Goal: Information Seeking & Learning: Find contact information

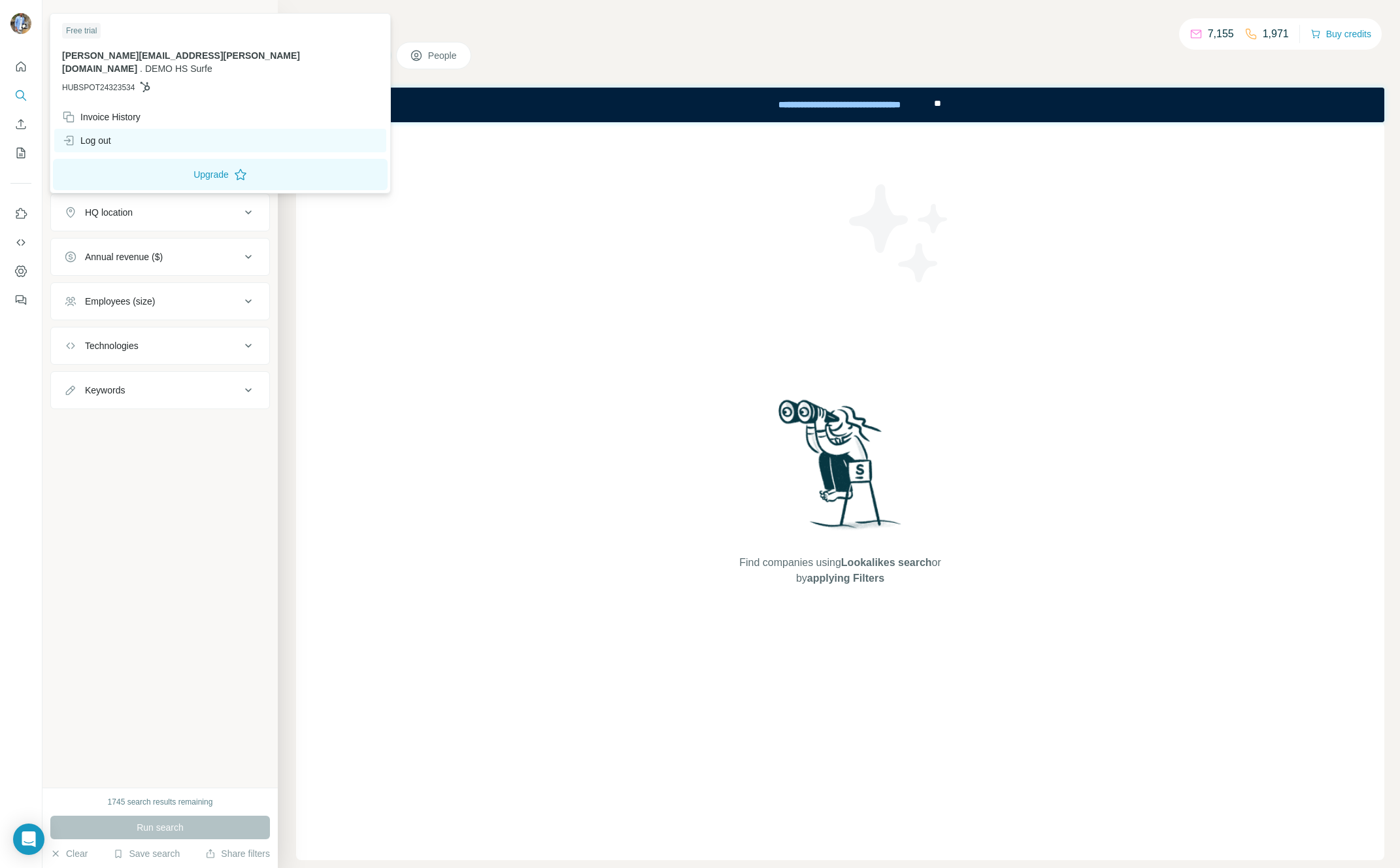
click at [89, 129] on div "Log out" at bounding box center [220, 141] width 332 height 23
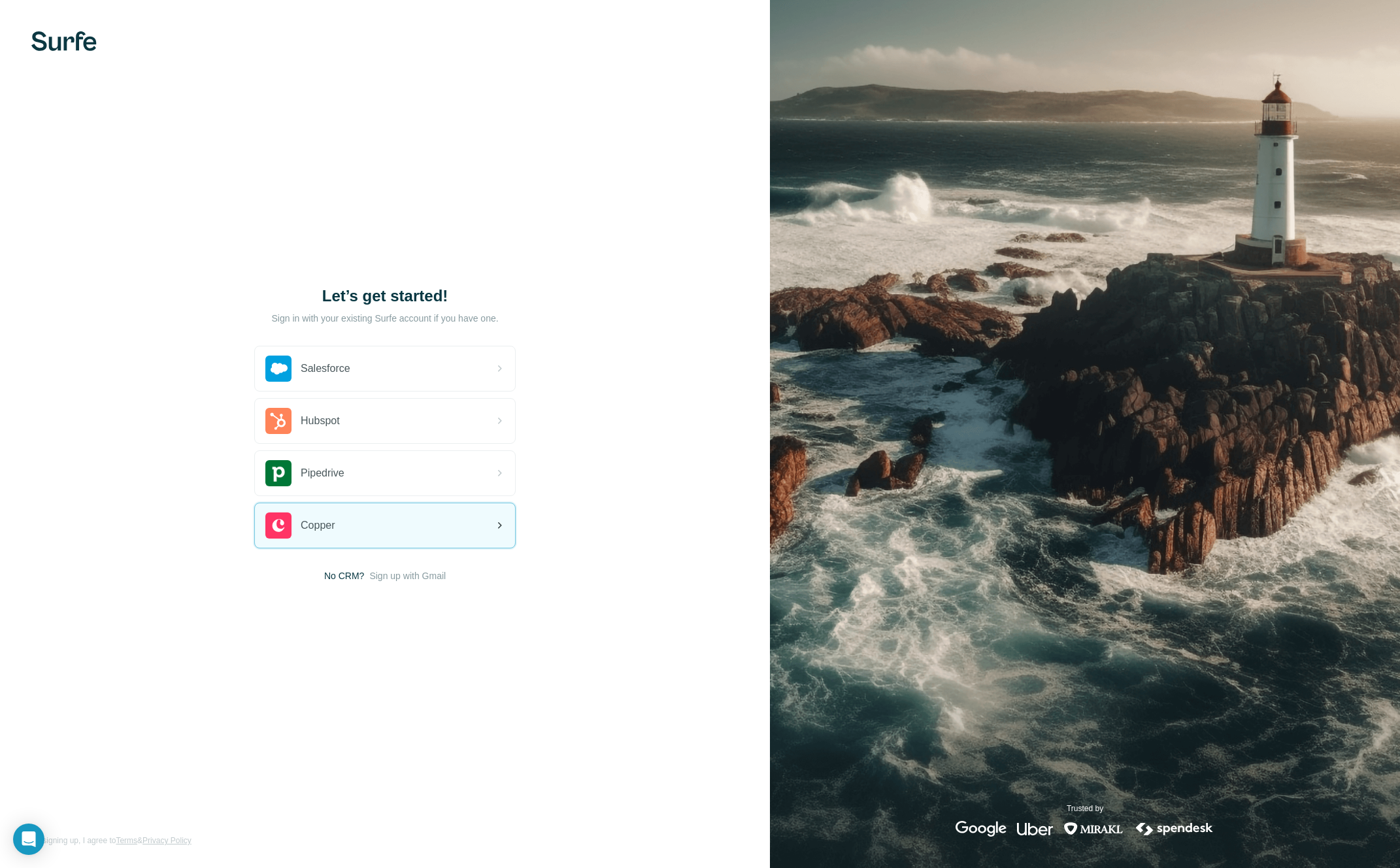
click at [342, 515] on div "Copper" at bounding box center [385, 525] width 260 height 45
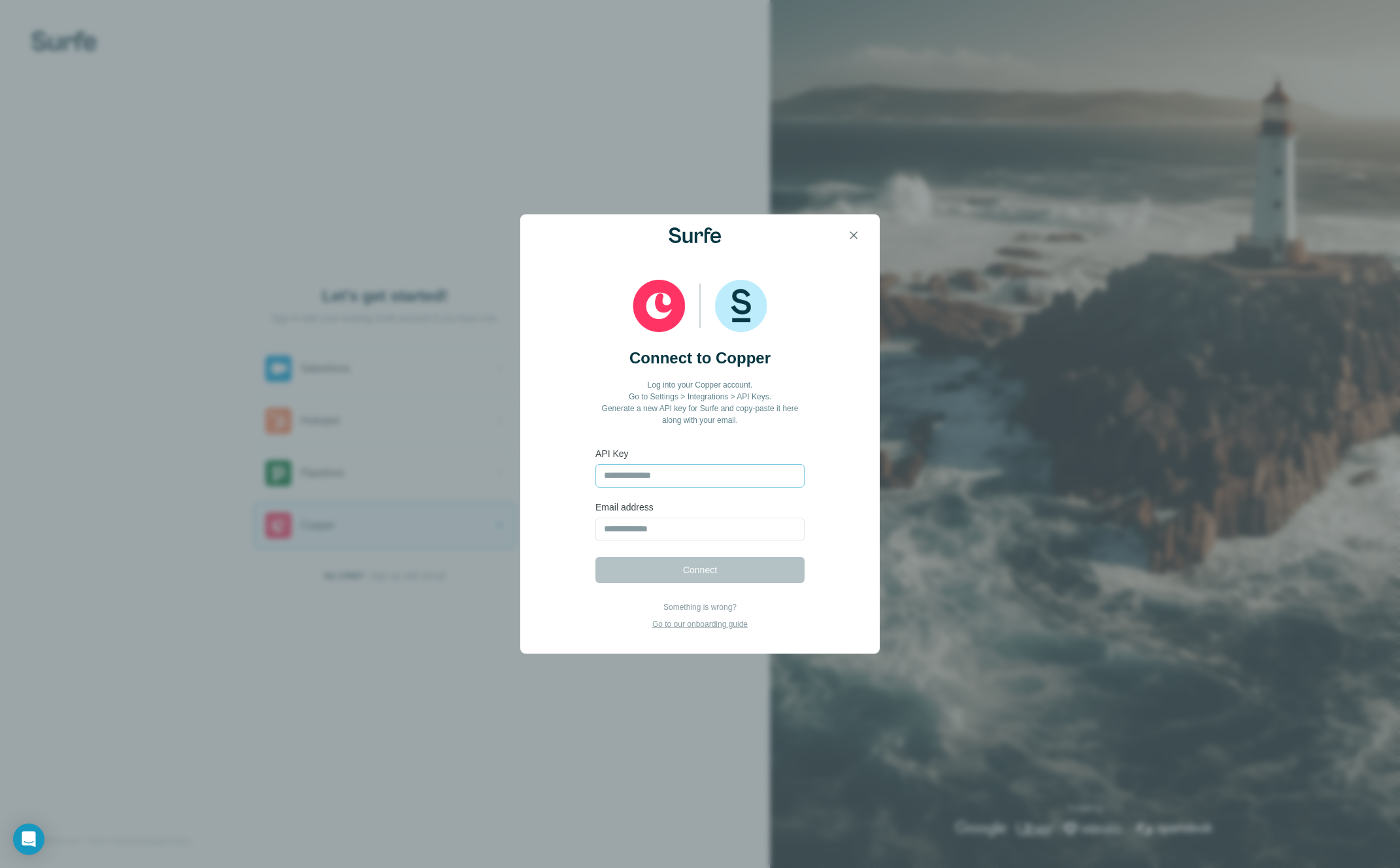
click at [623, 477] on input "text" at bounding box center [700, 476] width 209 height 23
type input "**********"
click at [674, 531] on input "email" at bounding box center [700, 530] width 209 height 23
type input "**********"
click at [683, 570] on span "Connect" at bounding box center [699, 570] width 34 height 13
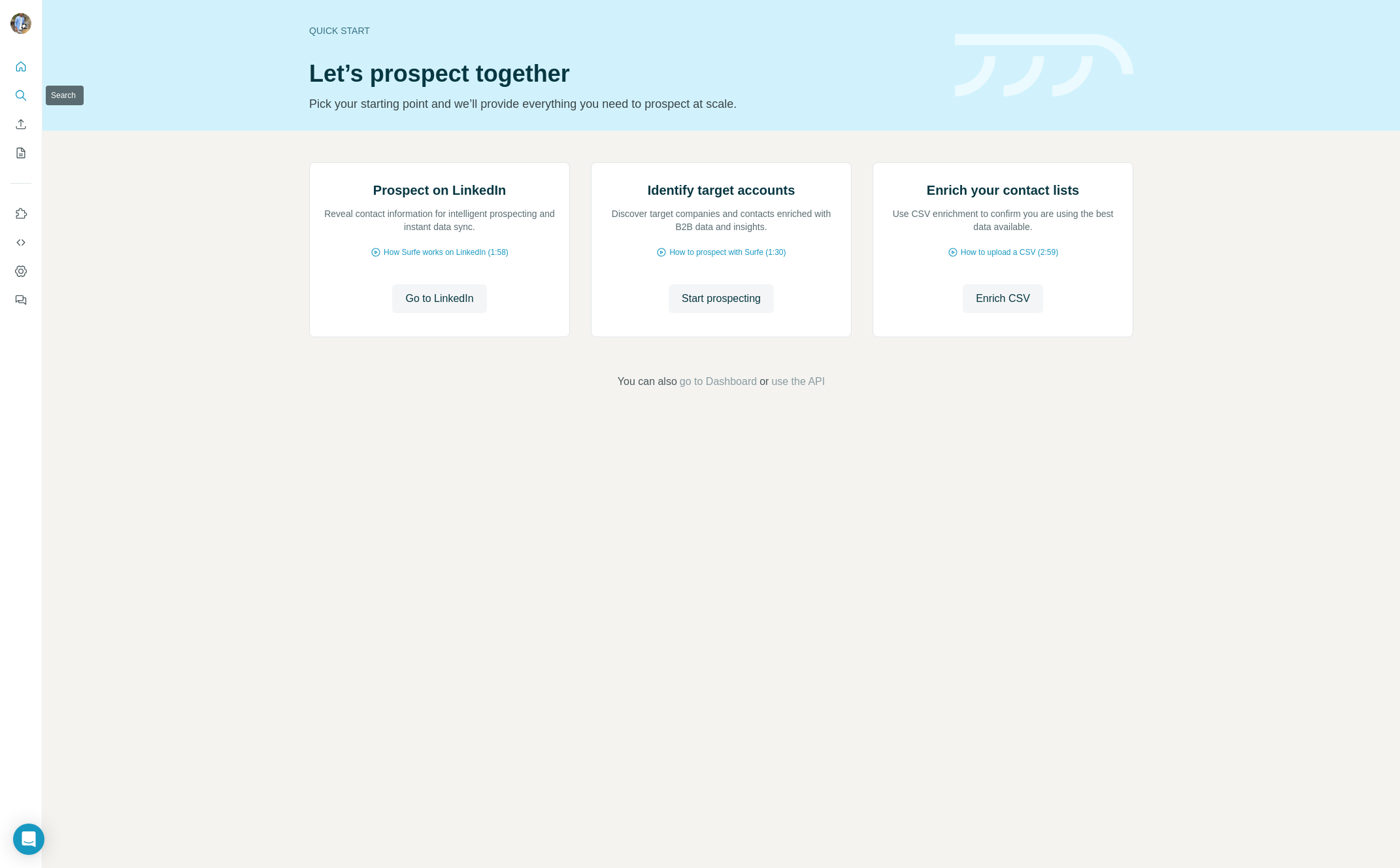
click at [26, 95] on icon "Search" at bounding box center [21, 95] width 13 height 13
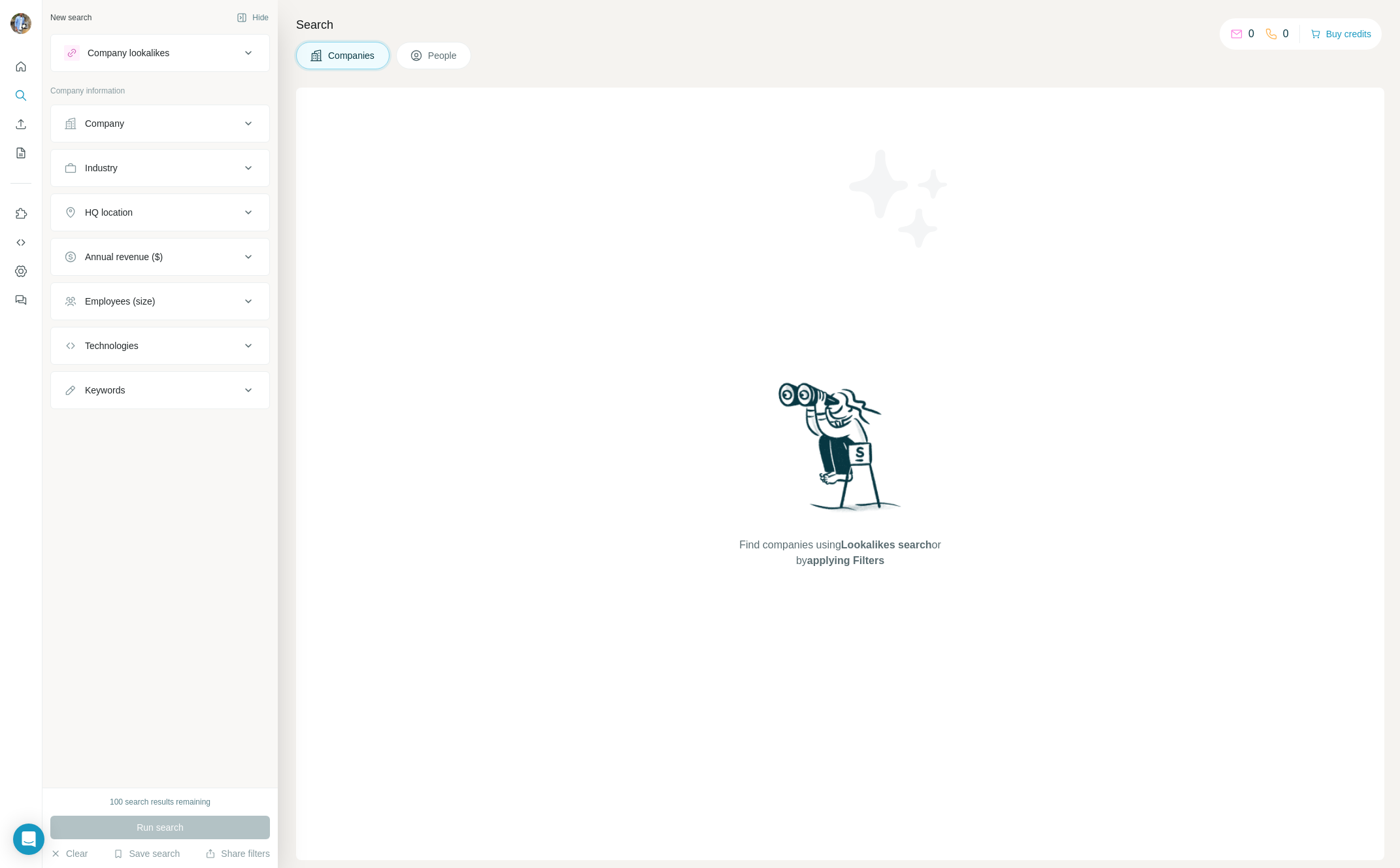
click at [429, 58] on button "People" at bounding box center [434, 55] width 76 height 27
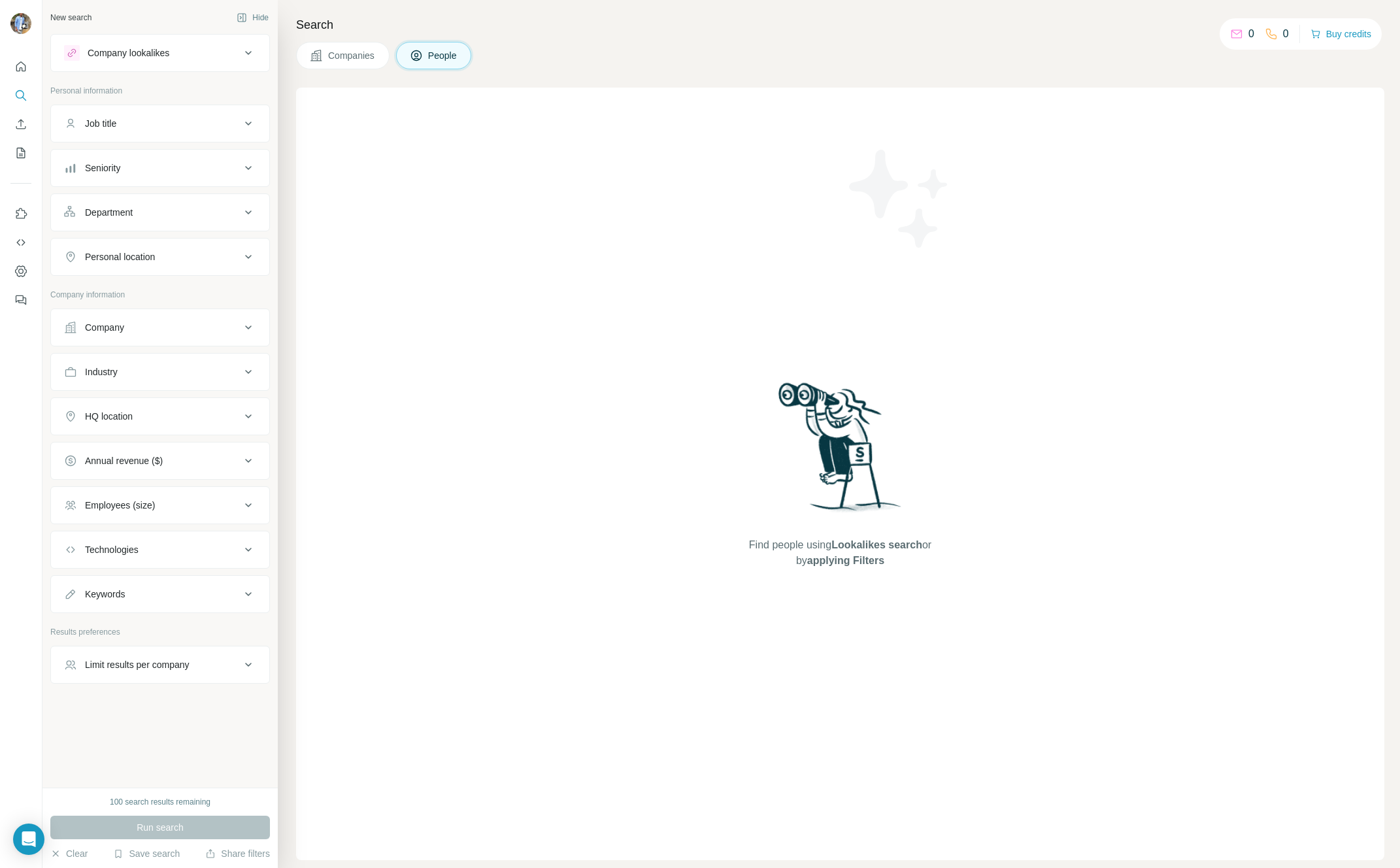
click at [136, 169] on div "Seniority" at bounding box center [151, 168] width 176 height 13
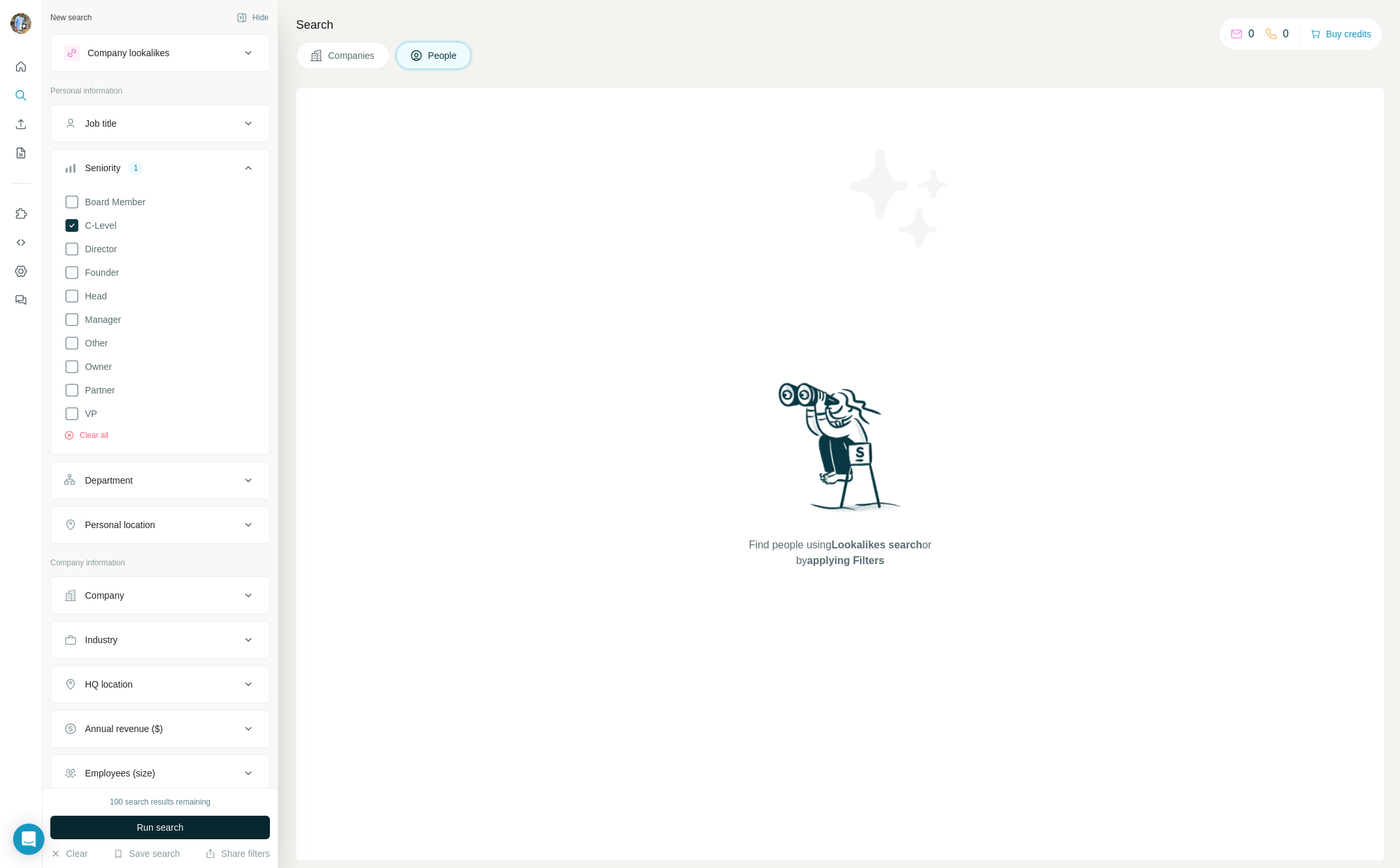
click at [156, 830] on span "Run search" at bounding box center [160, 827] width 47 height 13
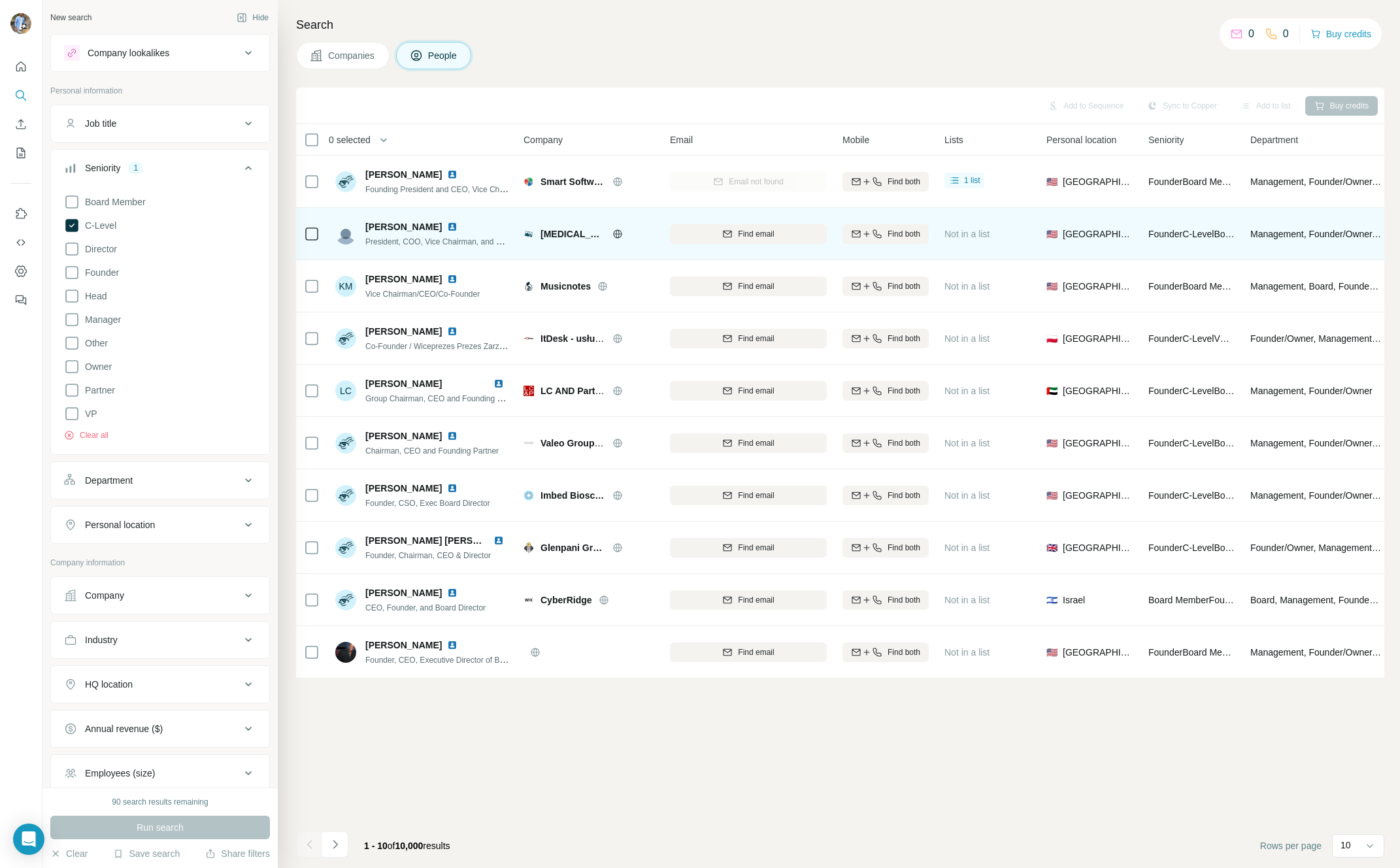
click at [310, 241] on icon at bounding box center [311, 233] width 16 height 16
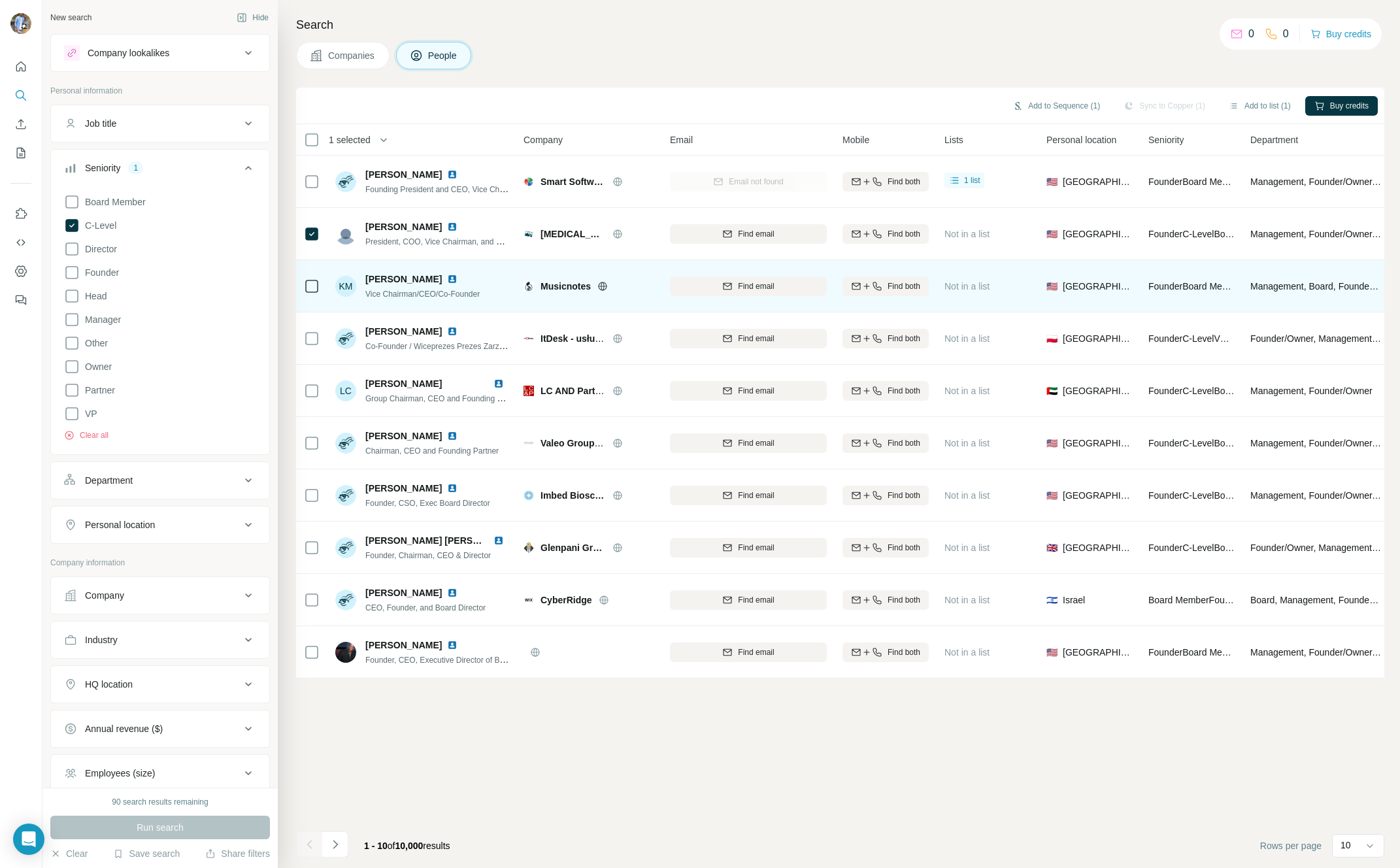
click at [311, 292] on icon at bounding box center [311, 285] width 16 height 16
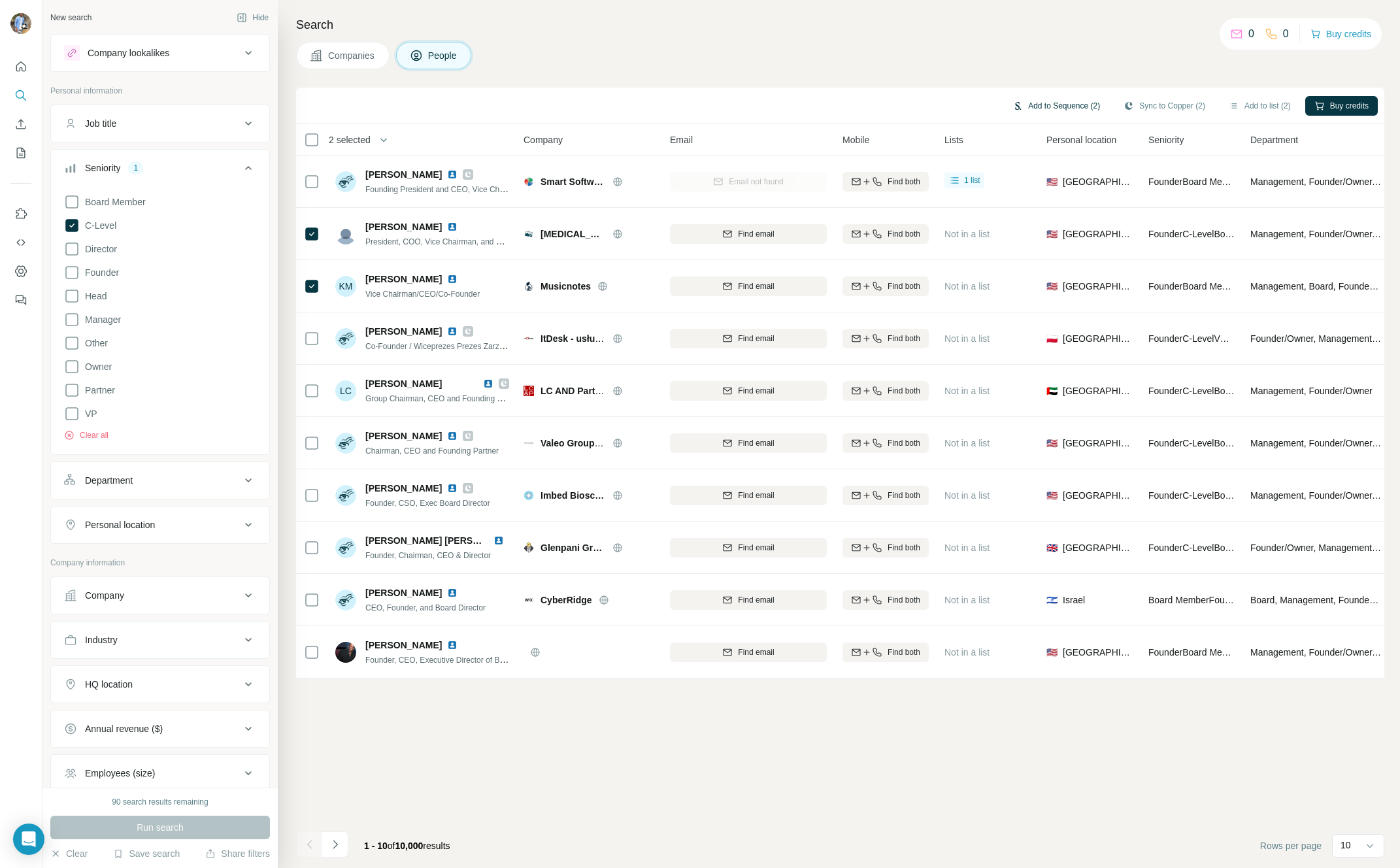
click at [1044, 109] on button "Add to Sequence (2)" at bounding box center [1056, 106] width 106 height 20
click at [957, 142] on input "text" at bounding box center [983, 144] width 218 height 23
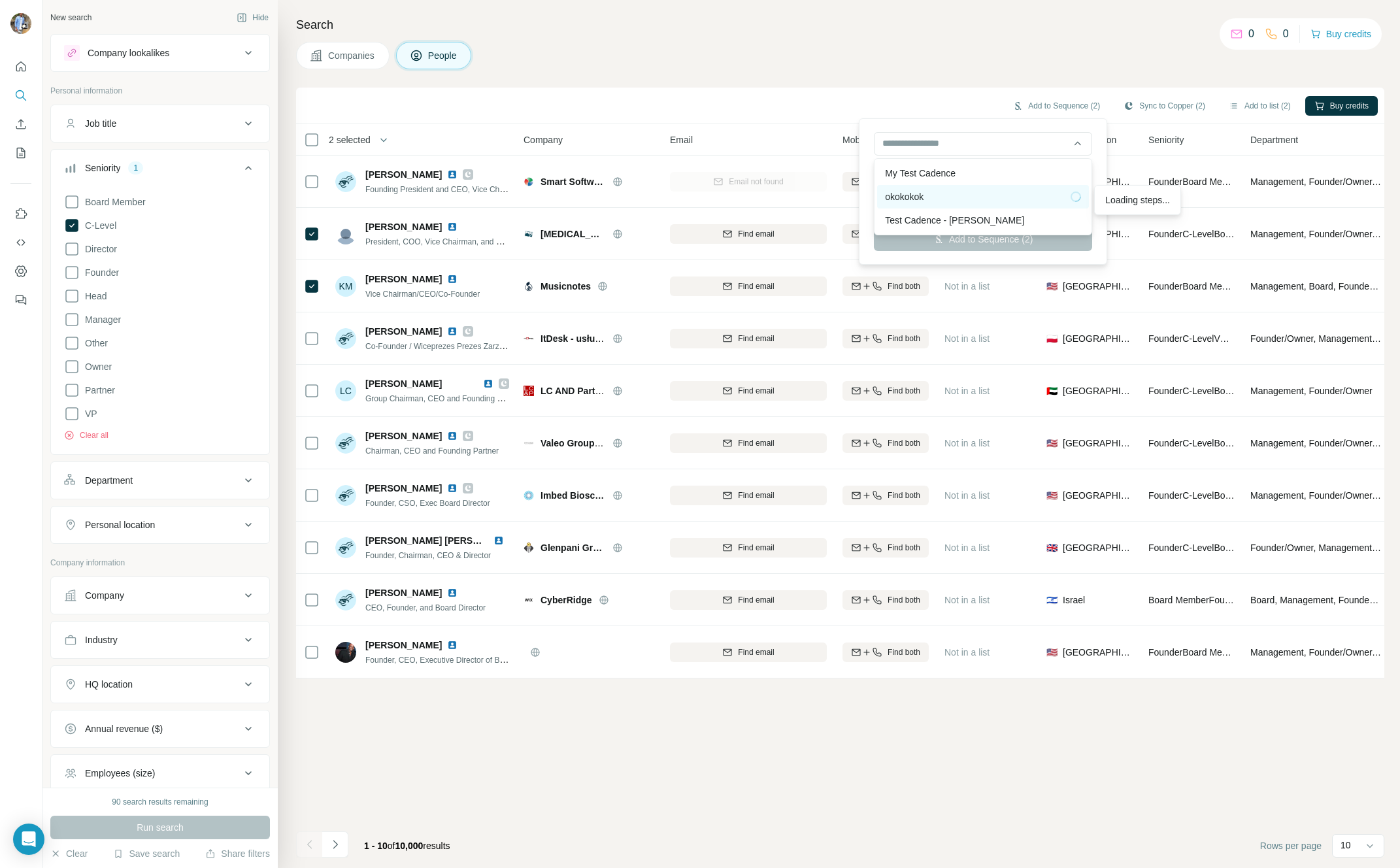
click at [933, 199] on div "okokokok" at bounding box center [982, 197] width 196 height 13
type input "**********"
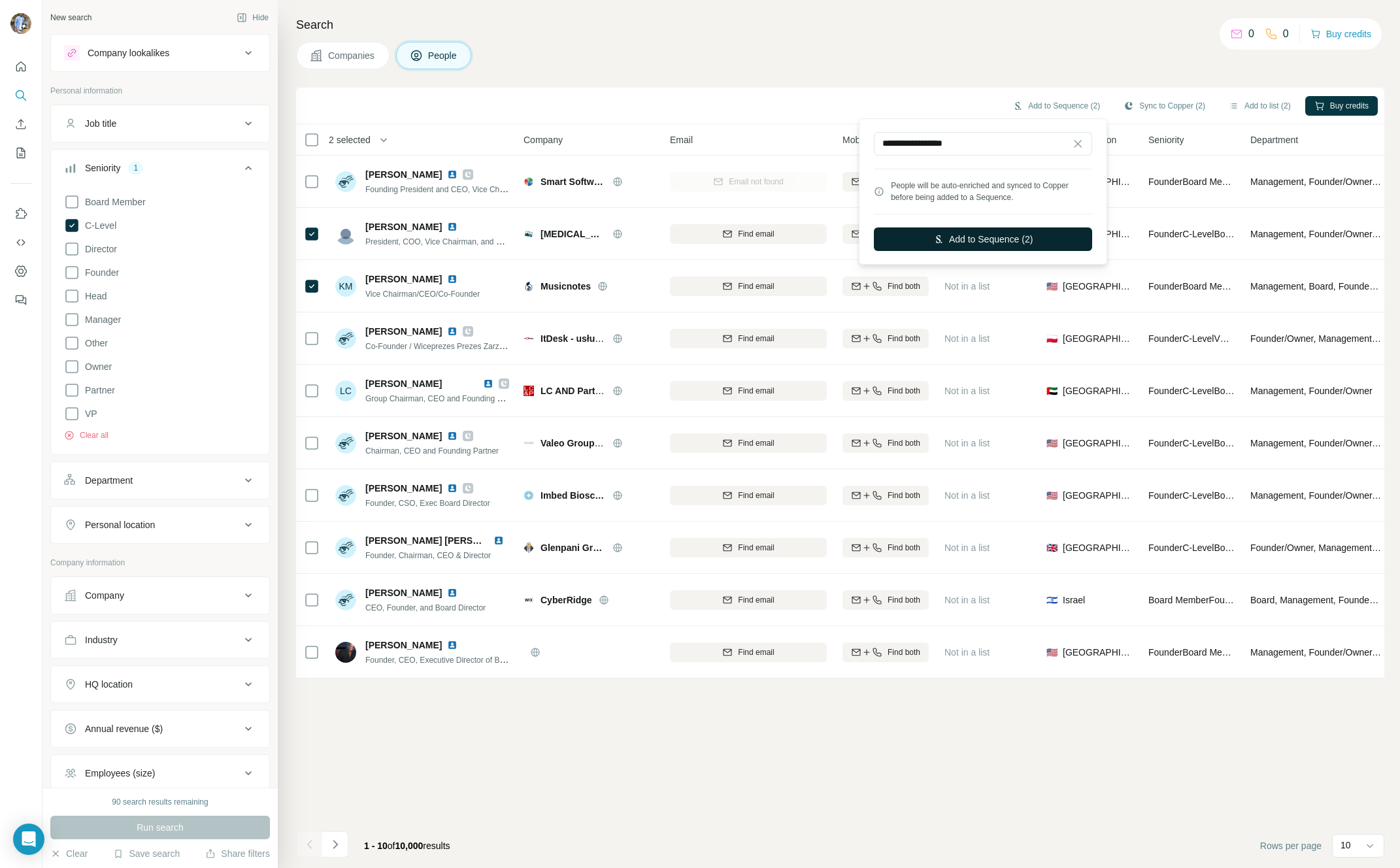
click at [964, 244] on button "Add to Sequence (2)" at bounding box center [983, 239] width 218 height 23
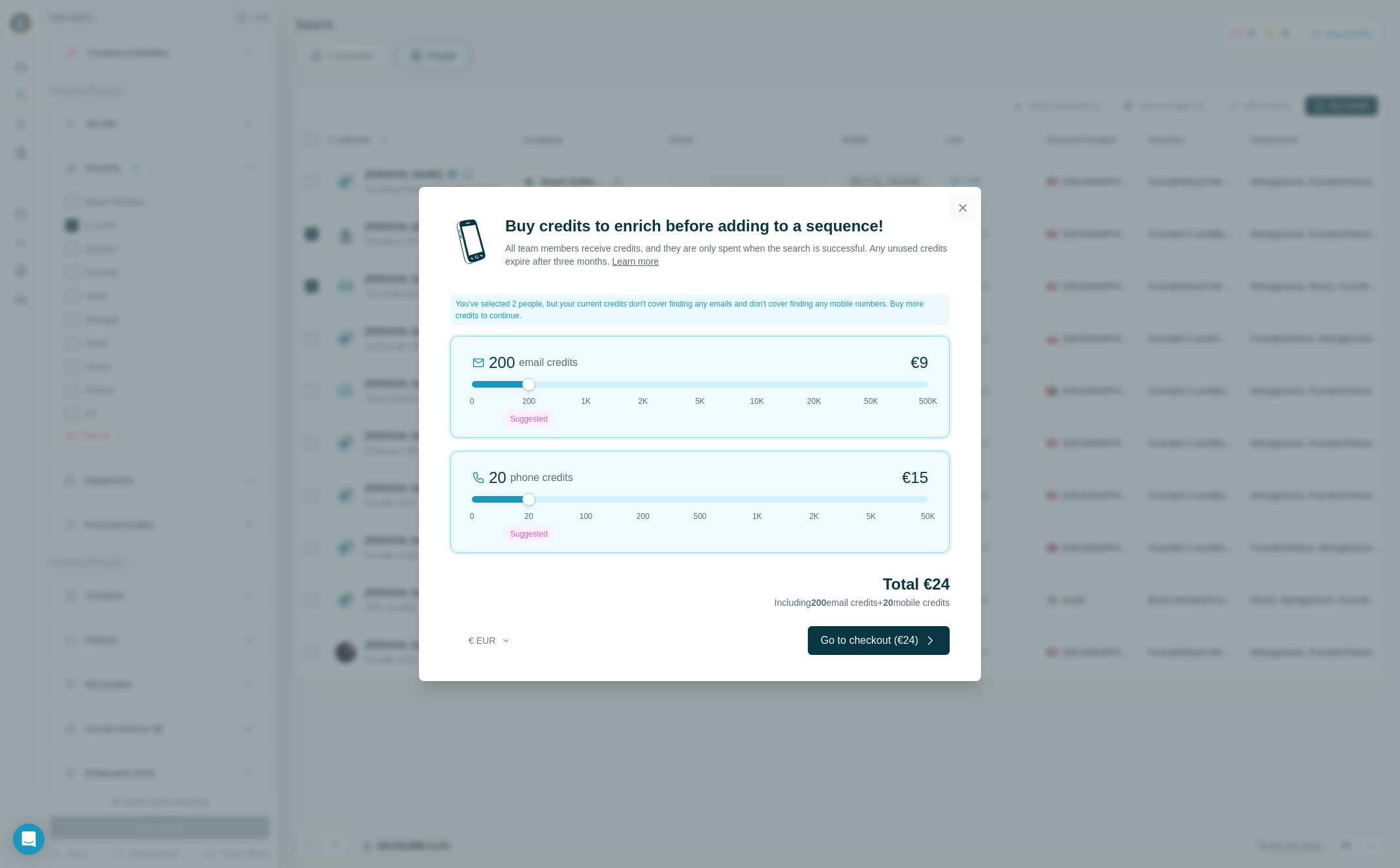
click at [963, 207] on icon "button" at bounding box center [962, 208] width 13 height 13
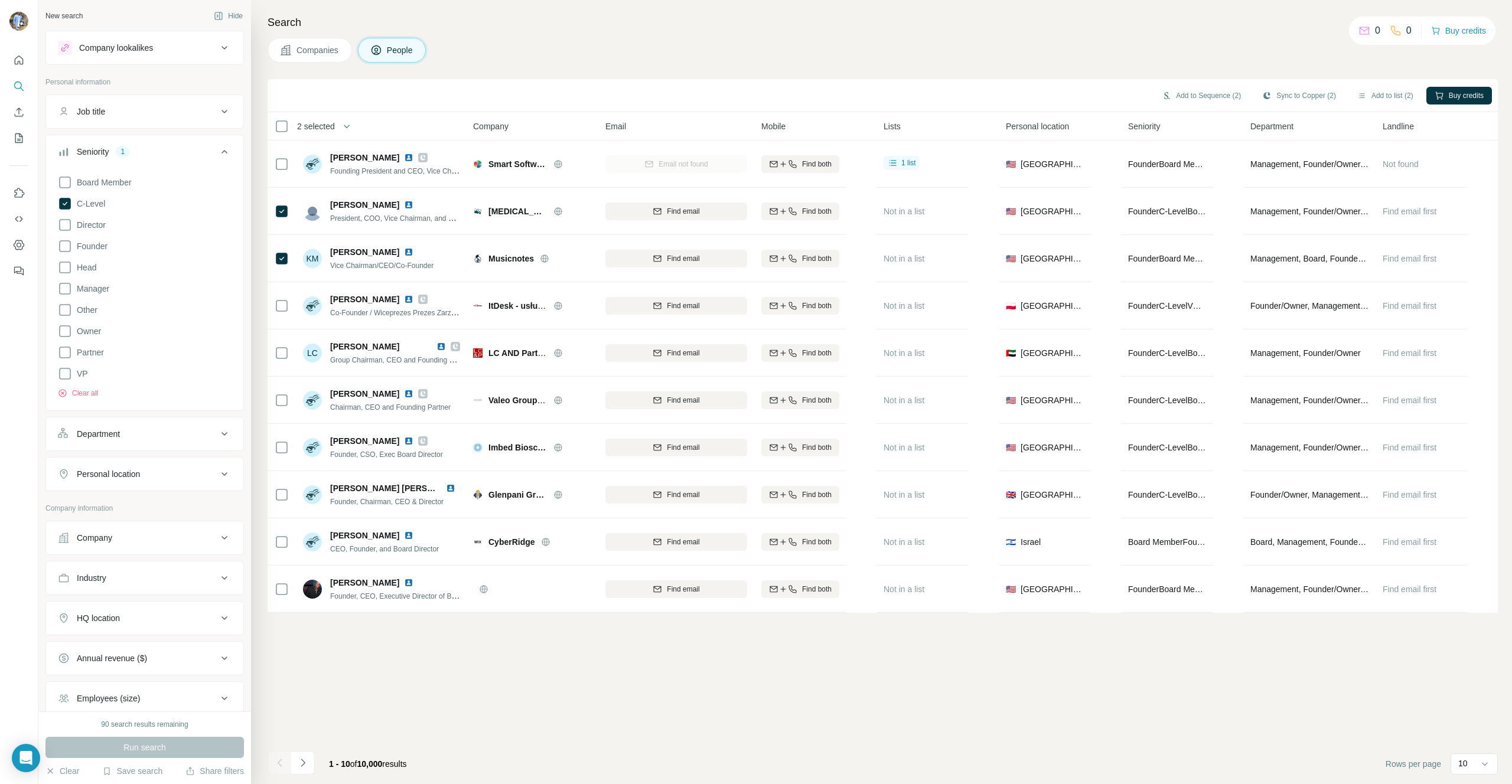
drag, startPoint x: 1445, startPoint y: 97, endPoint x: 1159, endPoint y: 9, distance: 299.2
click at [1156, 16] on h4 "Search" at bounding box center [882, 22] width 1230 height 16
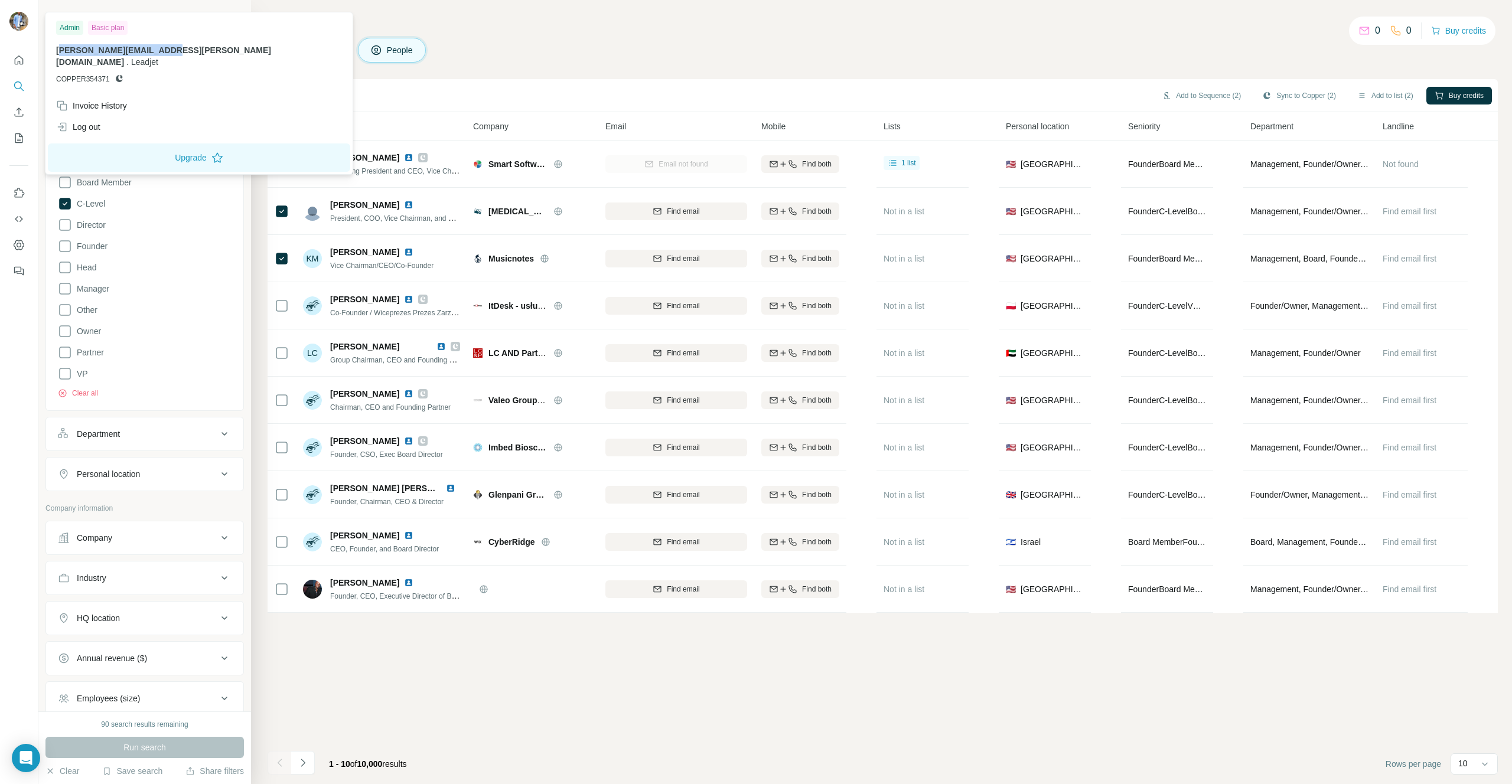
drag, startPoint x: 58, startPoint y: 51, endPoint x: 154, endPoint y: 51, distance: 96.0
click at [154, 51] on span "[PERSON_NAME][EMAIL_ADDRESS][PERSON_NAME][DOMAIN_NAME]" at bounding box center [163, 56] width 215 height 21
drag, startPoint x: 52, startPoint y: 52, endPoint x: 155, endPoint y: 52, distance: 103.0
click at [155, 52] on div "Admin Basic plan luisa.teixeira@surfe.com . Leadjet COPPER354371" at bounding box center [199, 55] width 302 height 80
copy span "[PERSON_NAME][EMAIL_ADDRESS][PERSON_NAME][DOMAIN_NAME]"
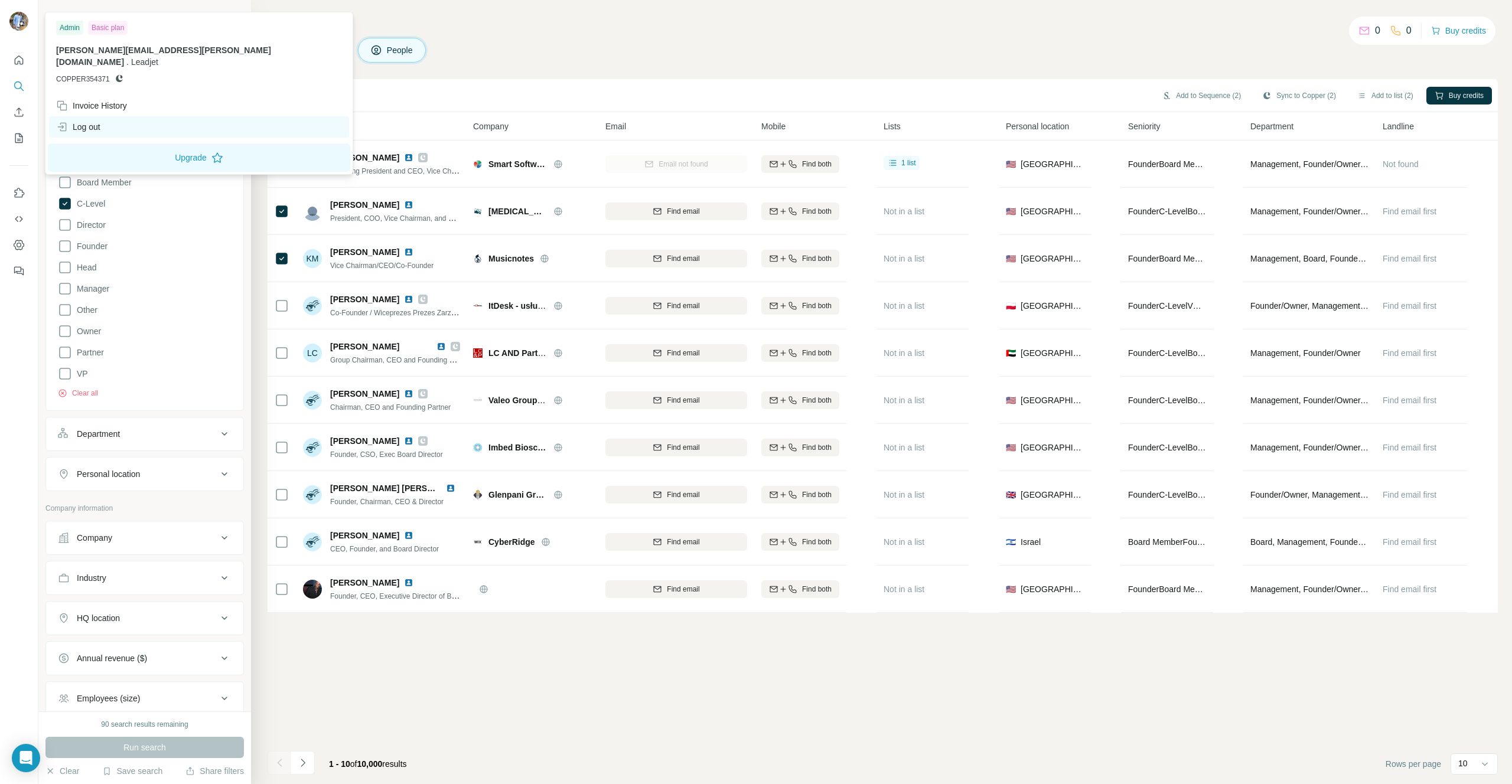
click at [75, 117] on div "Log out" at bounding box center [199, 127] width 300 height 21
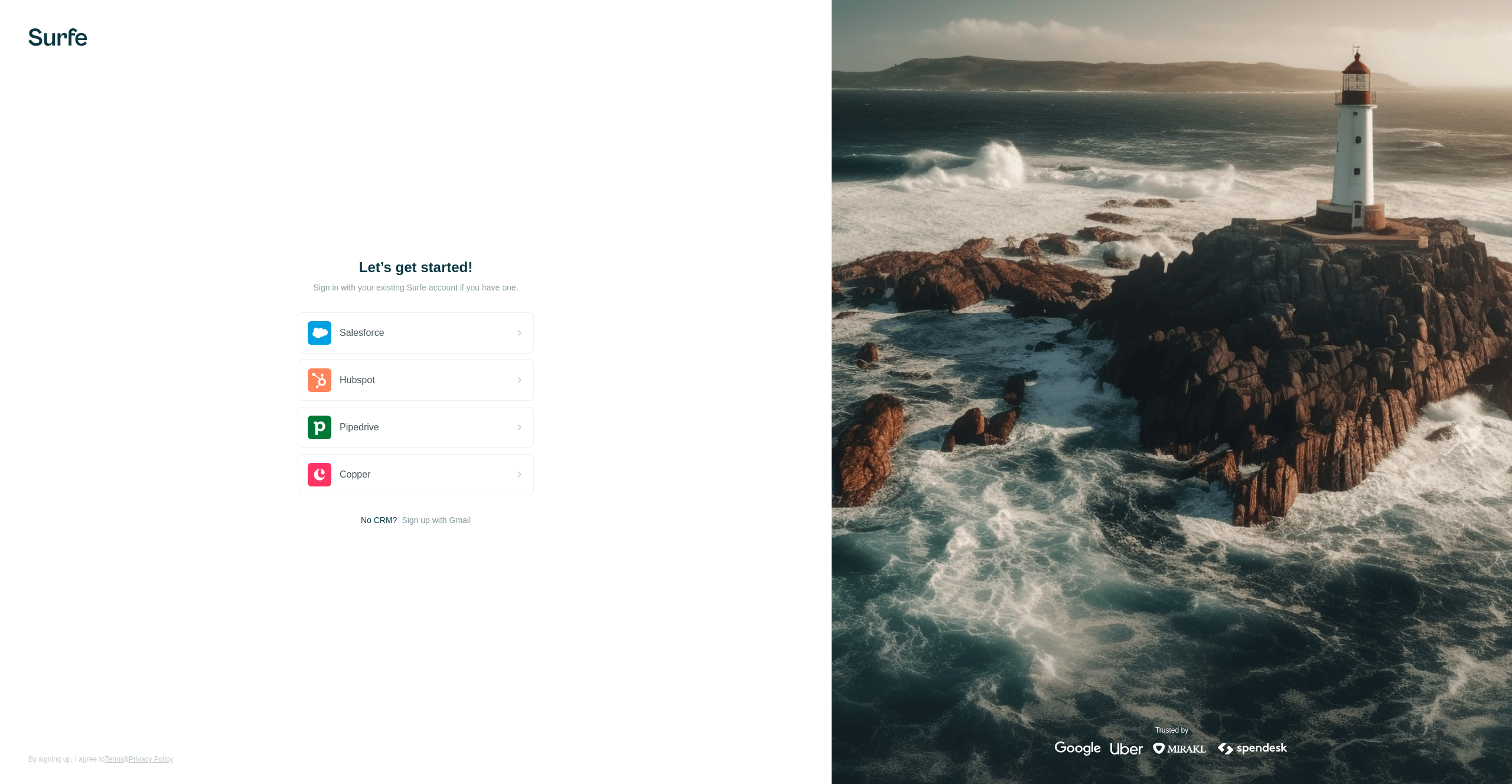
click at [99, 106] on div "Let’s get started! Sign in with your existing Surfe account if you have one. Sa…" at bounding box center [416, 392] width 832 height 784
click at [366, 386] on span "Hubspot" at bounding box center [357, 380] width 35 height 14
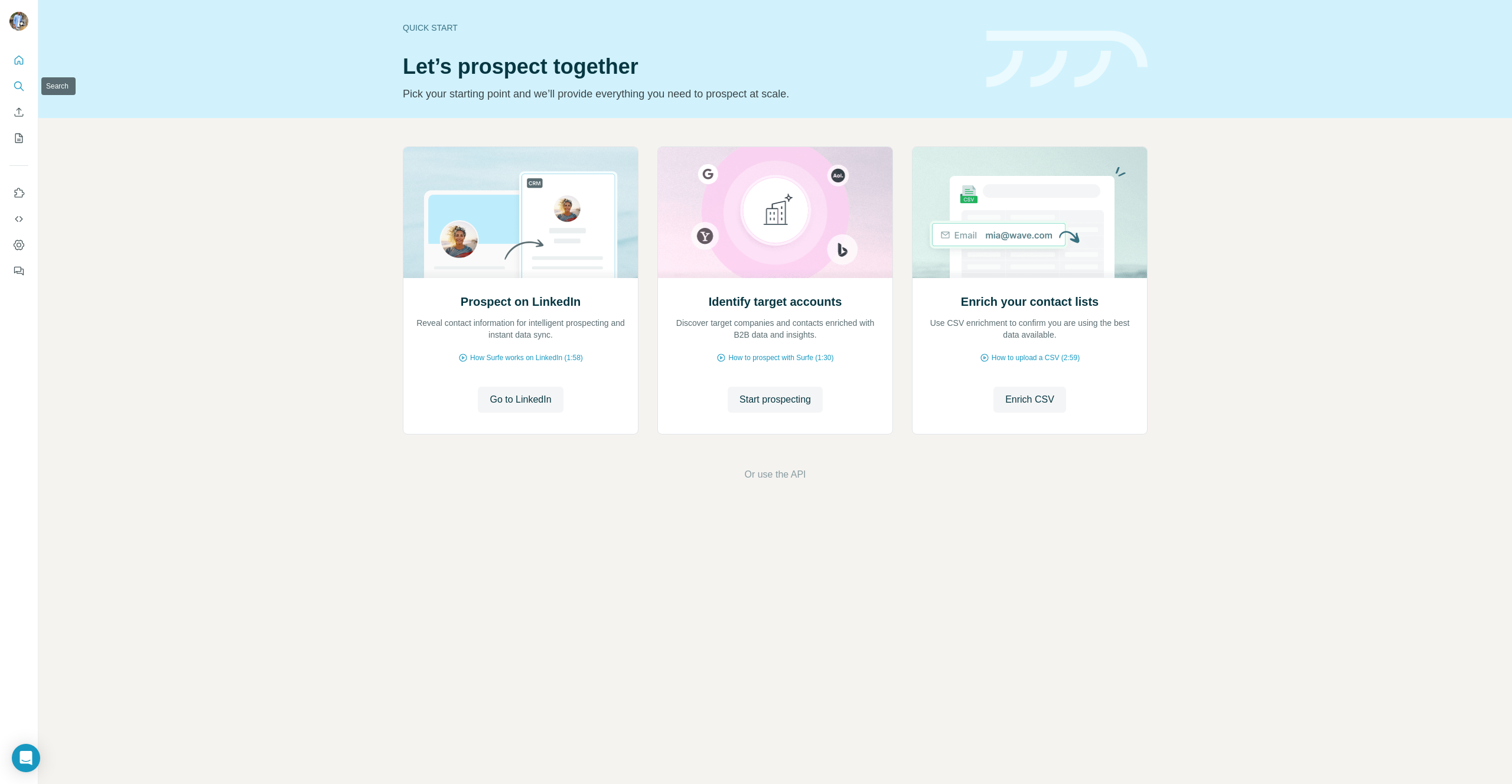
click at [20, 84] on icon "Search" at bounding box center [19, 86] width 12 height 12
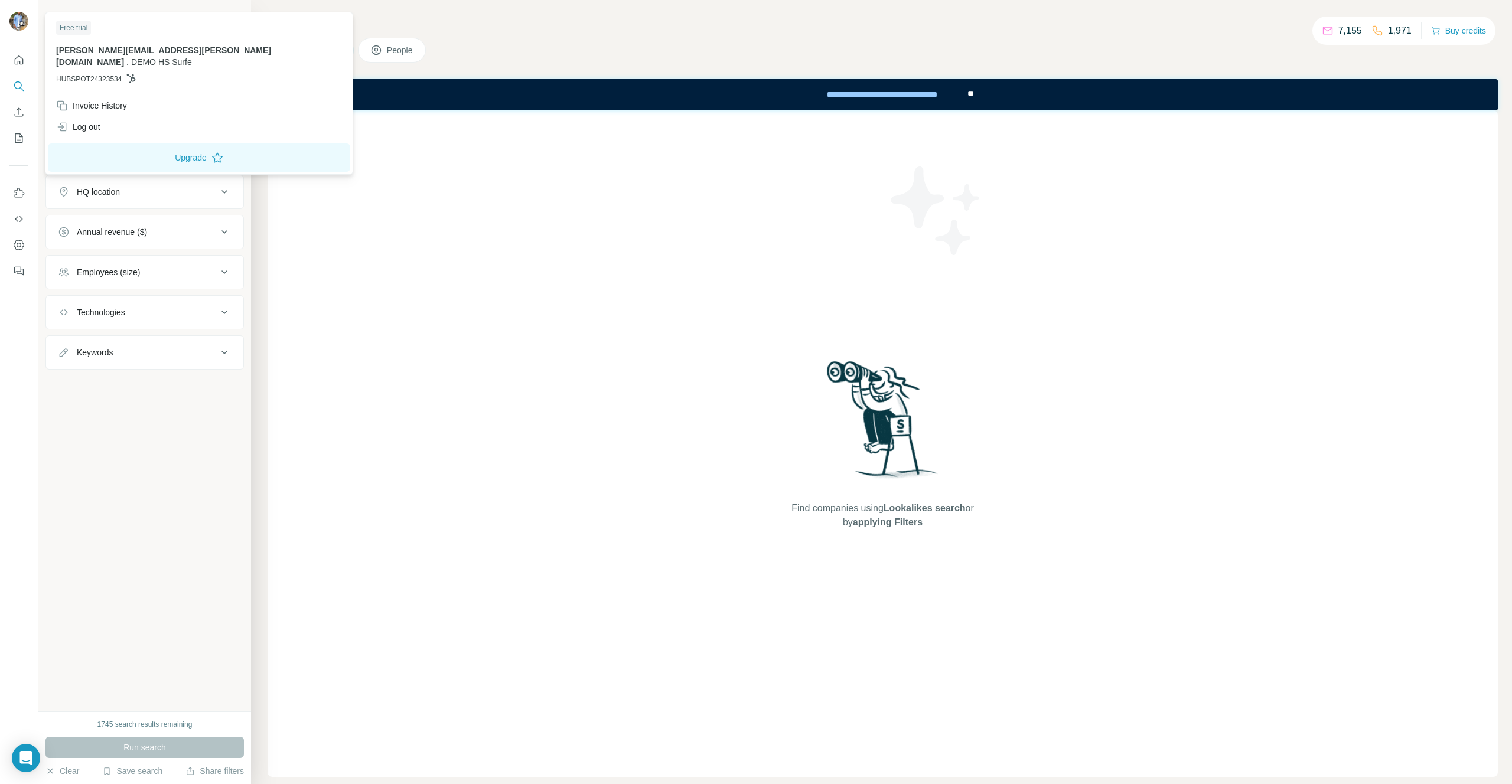
click at [105, 74] on span "HUBSPOT24323534" at bounding box center [89, 79] width 66 height 10
copy span "HUBSPOT24323534"
click at [7, 21] on div at bounding box center [21, 23] width 34 height 39
click at [19, 15] on img at bounding box center [19, 21] width 19 height 19
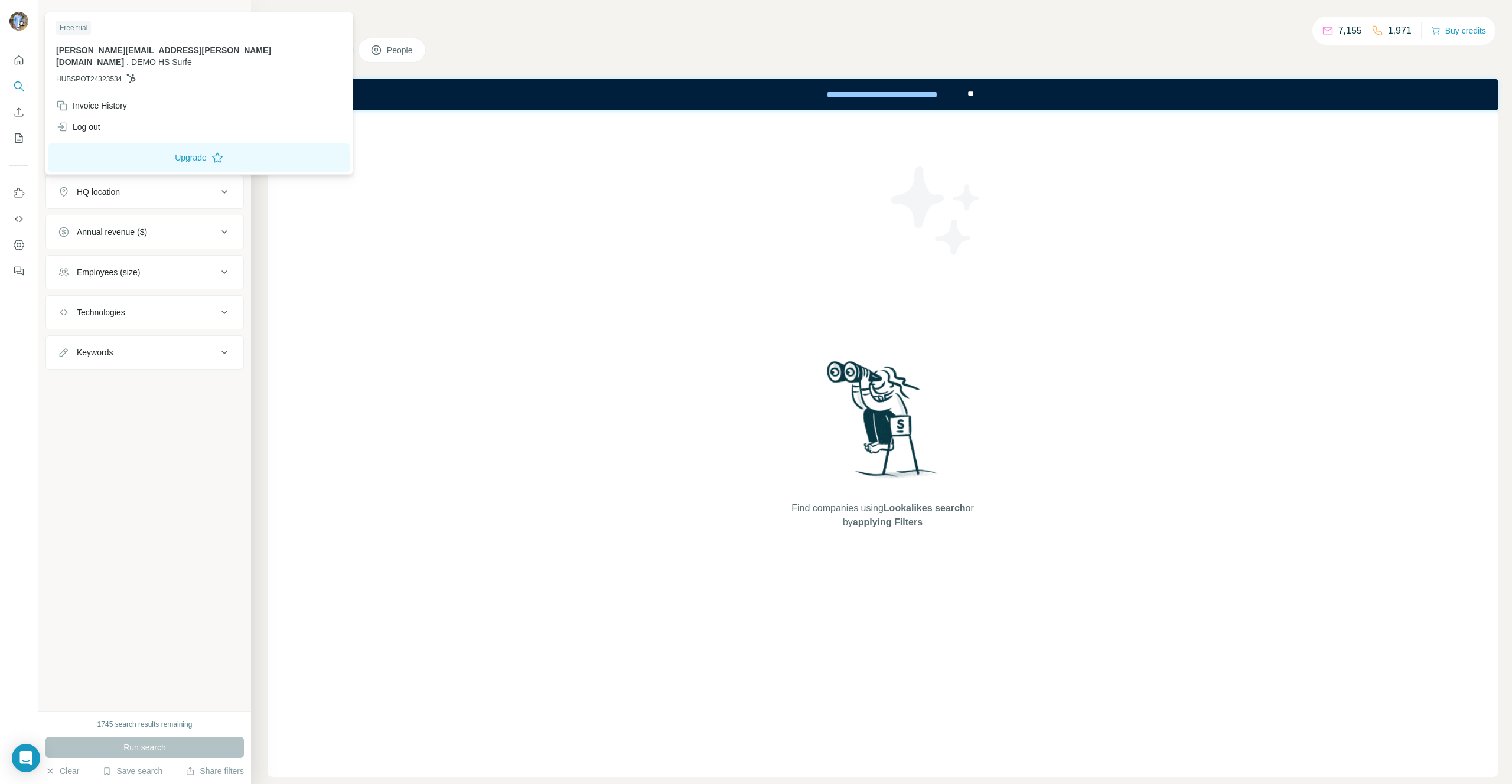
click at [77, 74] on span "HUBSPOT24323534" at bounding box center [89, 79] width 66 height 10
copy span "HUBSPOT24323534"
click at [600, 234] on div "Find companies using Lookalikes search or by applying Filters" at bounding box center [882, 444] width 1230 height 667
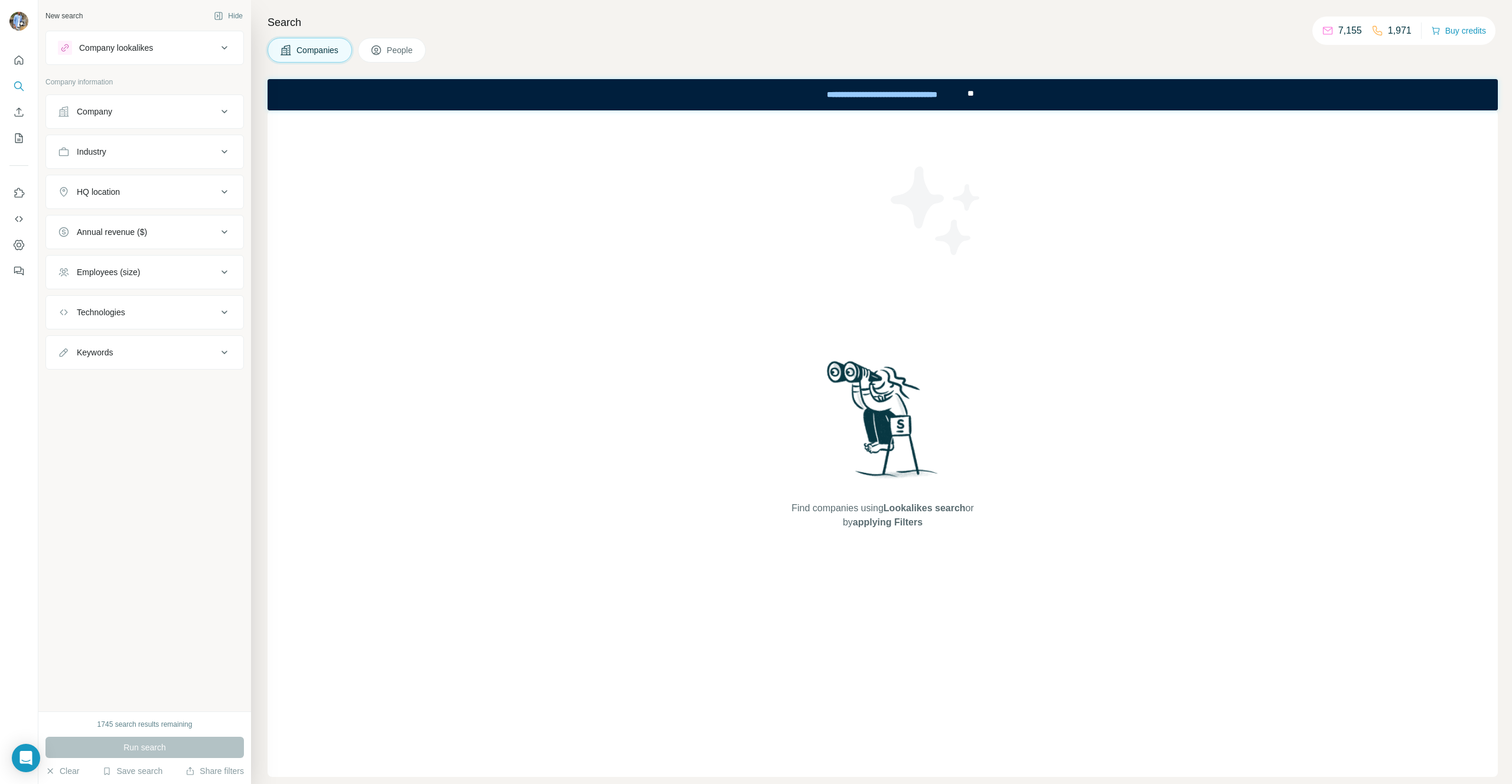
click at [387, 50] on button "People" at bounding box center [393, 50] width 69 height 25
click at [177, 146] on div "Seniority" at bounding box center [137, 152] width 159 height 12
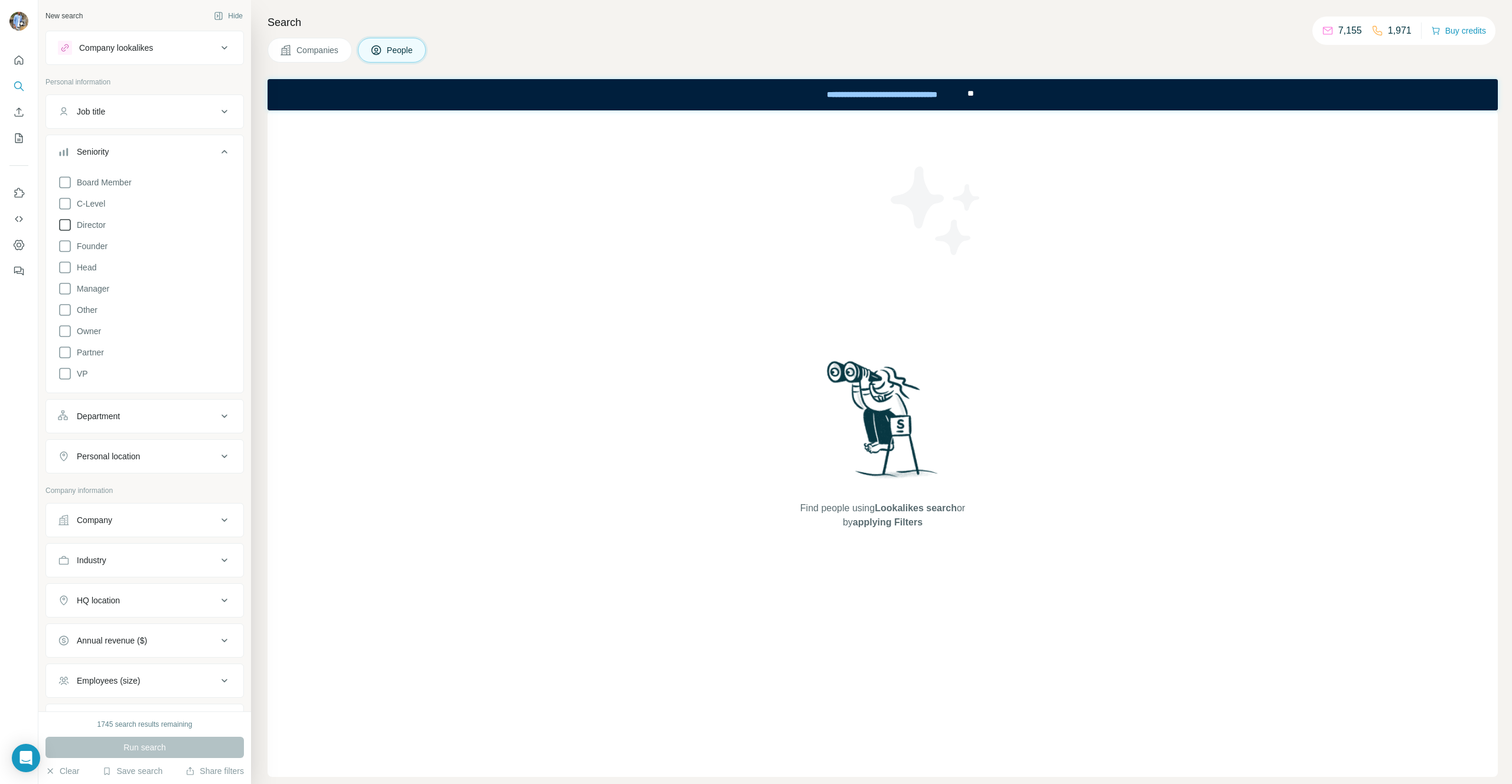
click at [93, 222] on span "Director" at bounding box center [88, 225] width 34 height 12
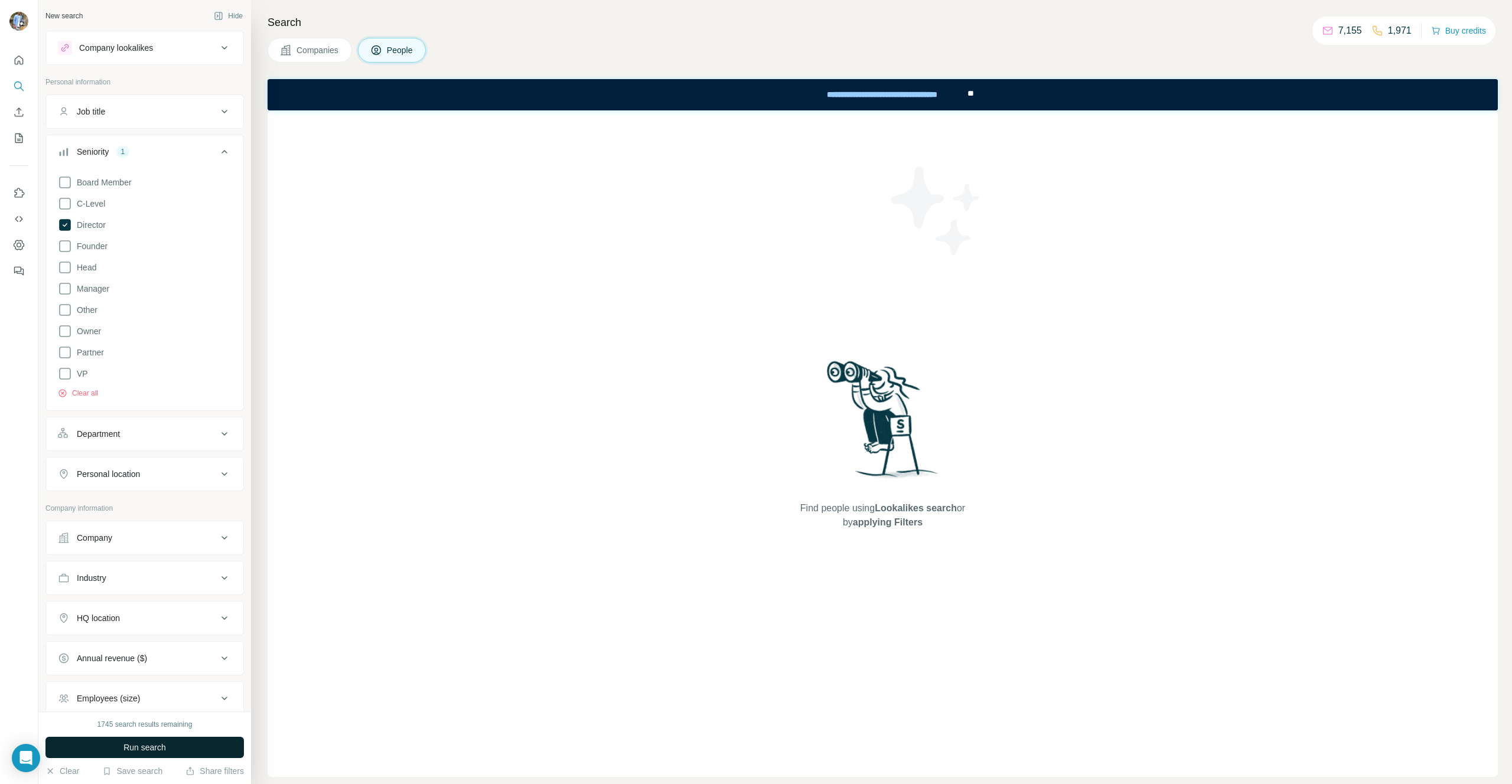
click at [156, 742] on span "Run search" at bounding box center [144, 747] width 43 height 12
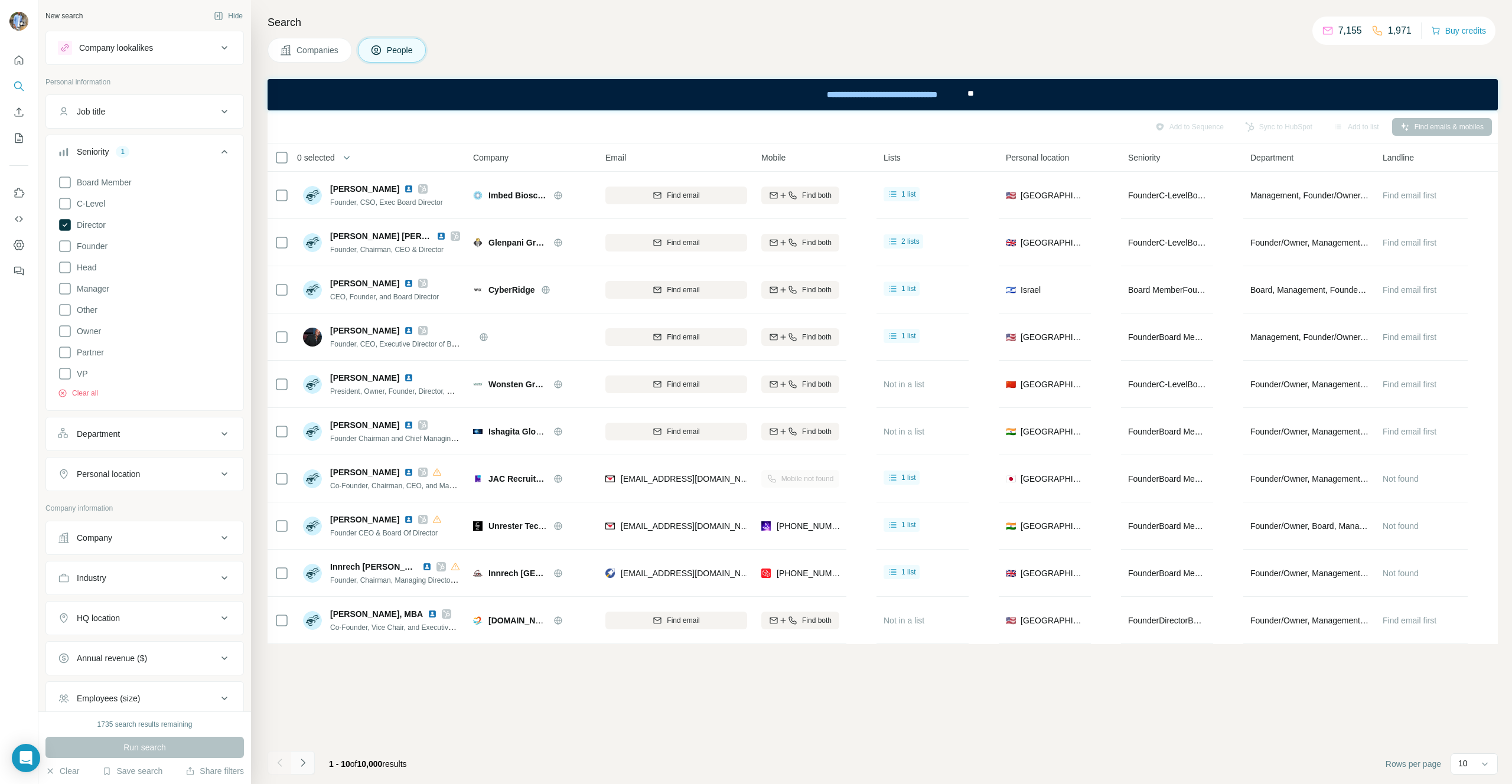
click at [310, 757] on button "Navigate to next page" at bounding box center [303, 763] width 24 height 24
